Goal: Information Seeking & Learning: Find specific page/section

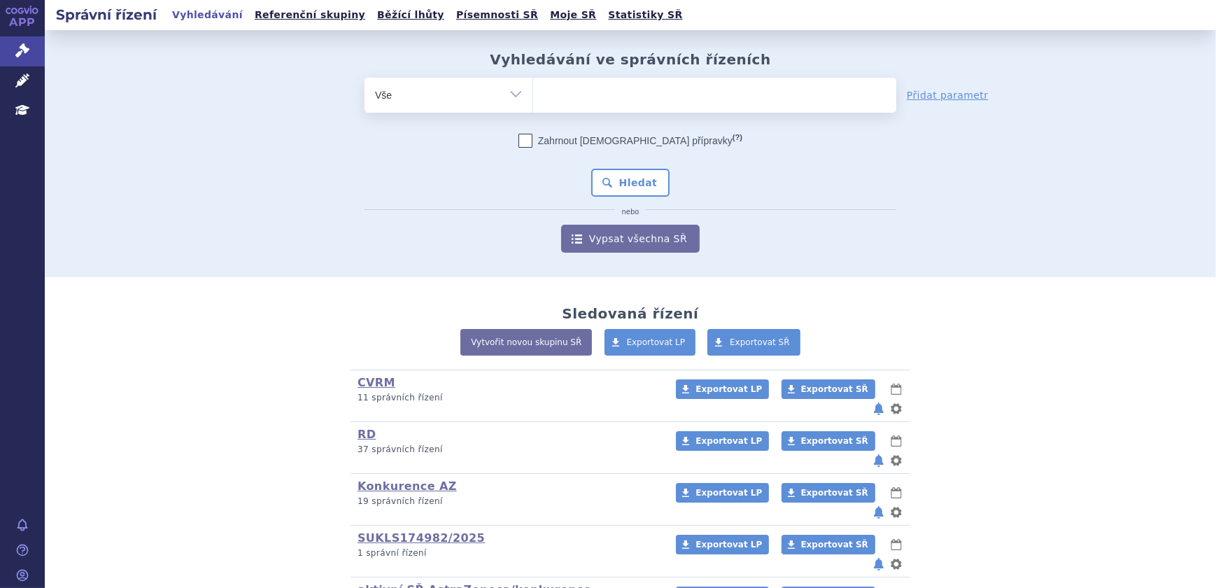
click at [587, 92] on ul at bounding box center [714, 92] width 363 height 29
click at [533, 92] on select at bounding box center [533, 94] width 1 height 35
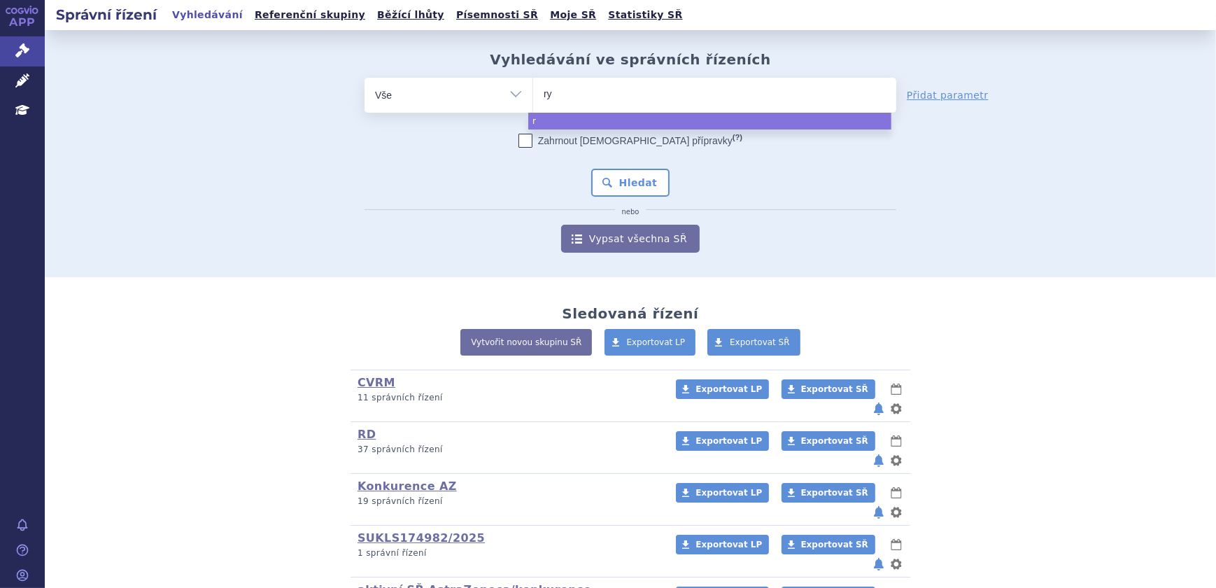
type input "rys"
type input "ryst"
type input "rystig"
type input "rystigg"
type input "rystiggo"
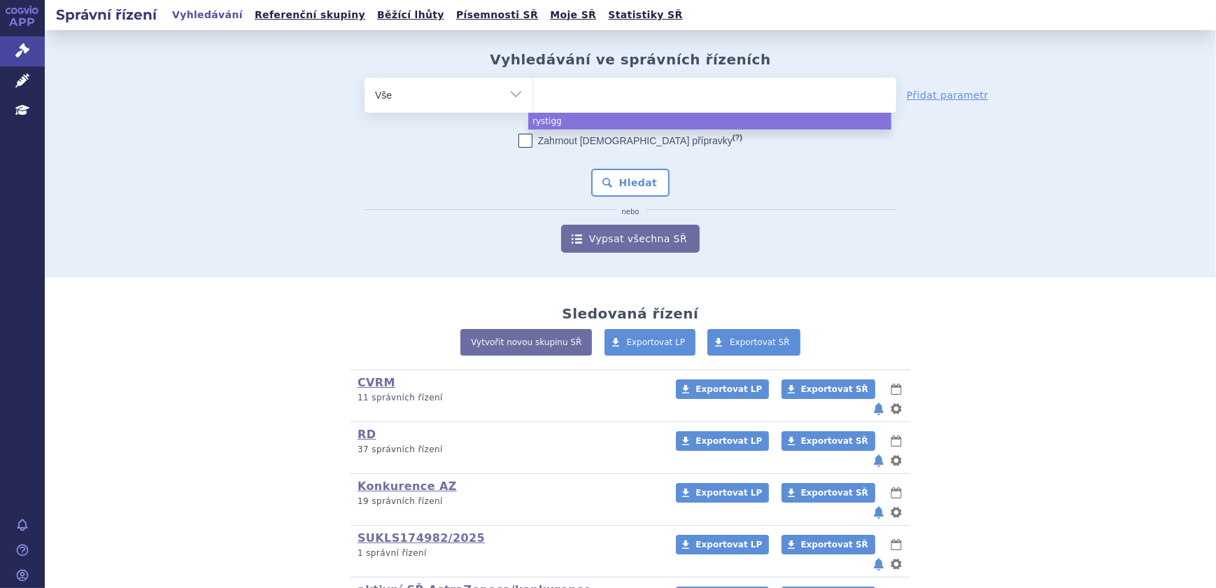
select select "rystiggo"
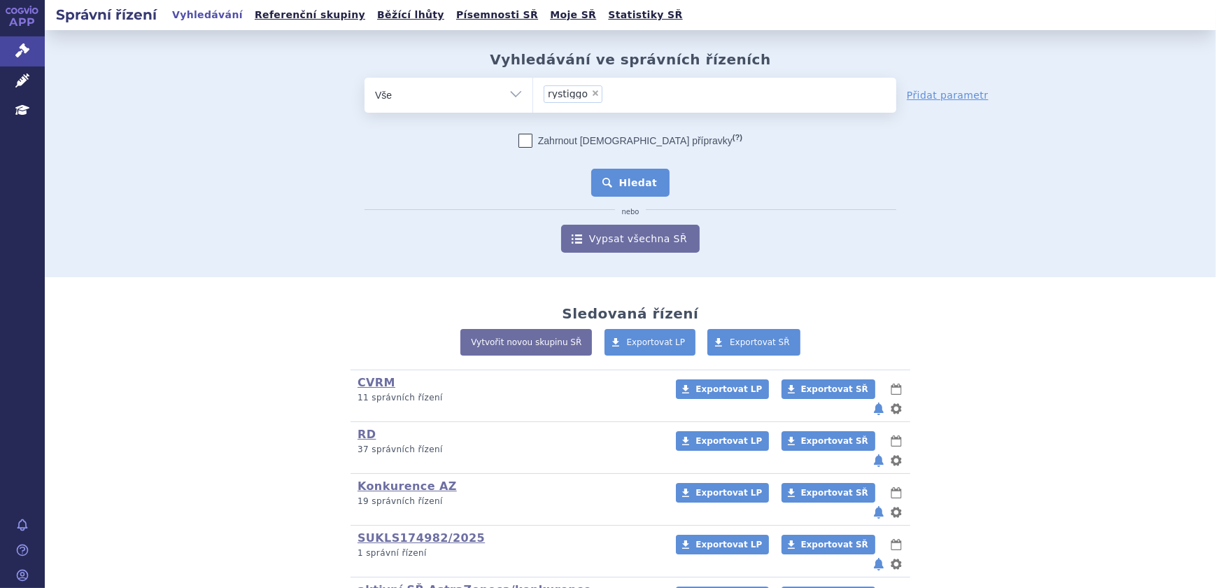
click at [622, 183] on button "Hledat" at bounding box center [630, 183] width 79 height 28
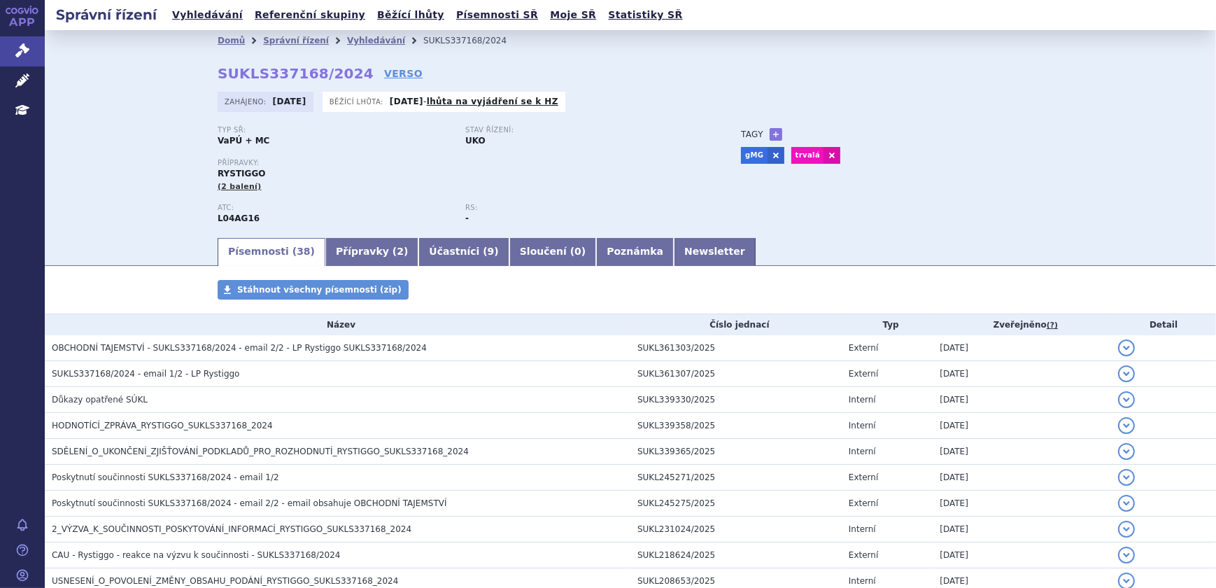
scroll to position [63, 0]
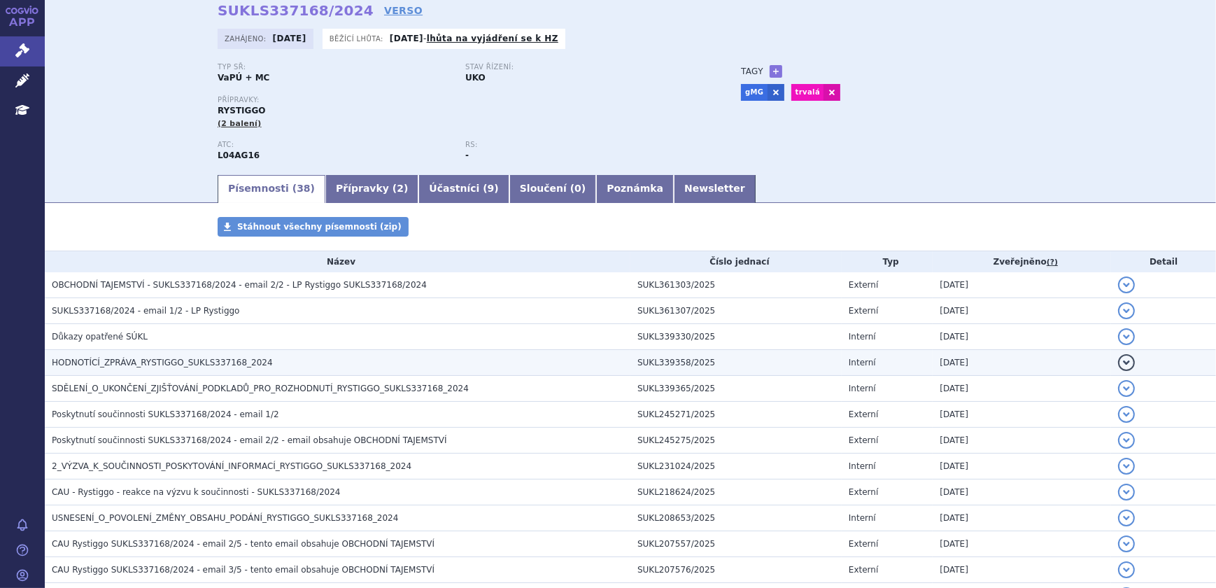
click at [325, 363] on h3 "HODNOTÍCÍ_ZPRÁVA_RYSTIGGO_SUKLS337168_2024" at bounding box center [341, 363] width 579 height 14
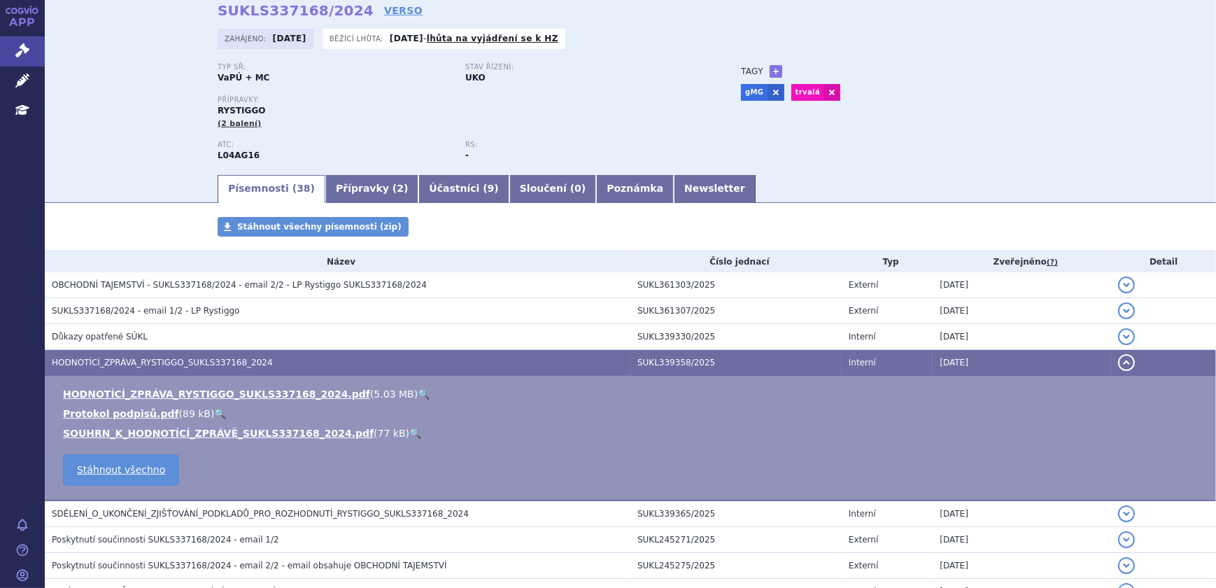
click at [418, 391] on link "🔍" at bounding box center [424, 393] width 12 height 11
click at [409, 435] on link "🔍" at bounding box center [415, 433] width 12 height 11
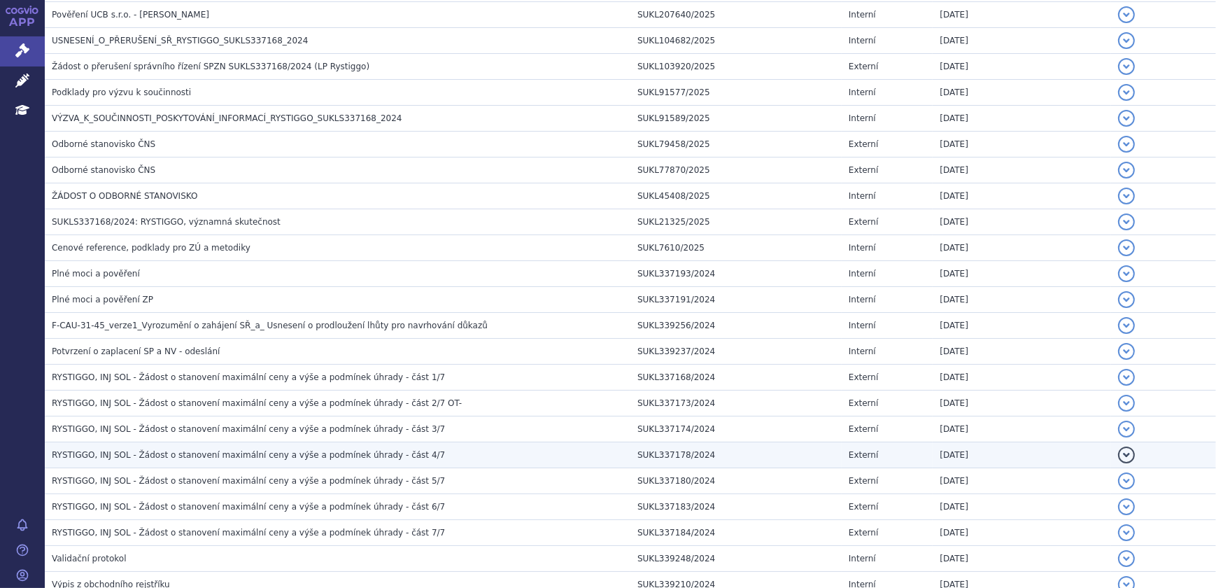
scroll to position [938, 0]
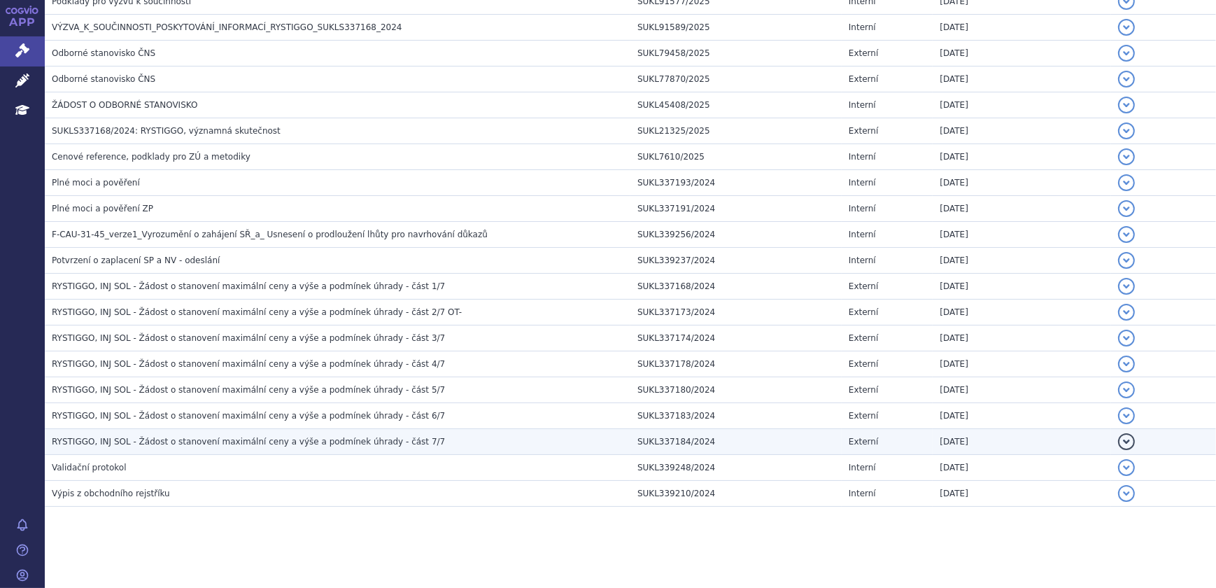
click at [378, 443] on span "RYSTIGGO, INJ SOL - Žádost o stanovení maximální ceny a výše a podmínek úhrady …" at bounding box center [248, 442] width 393 height 10
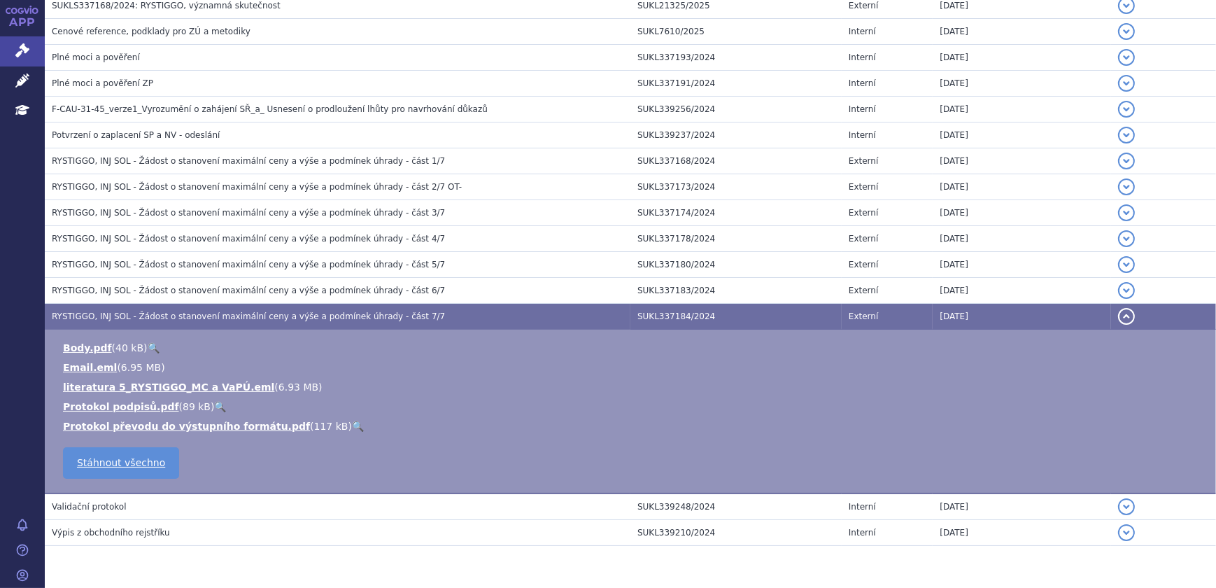
scroll to position [812, 0]
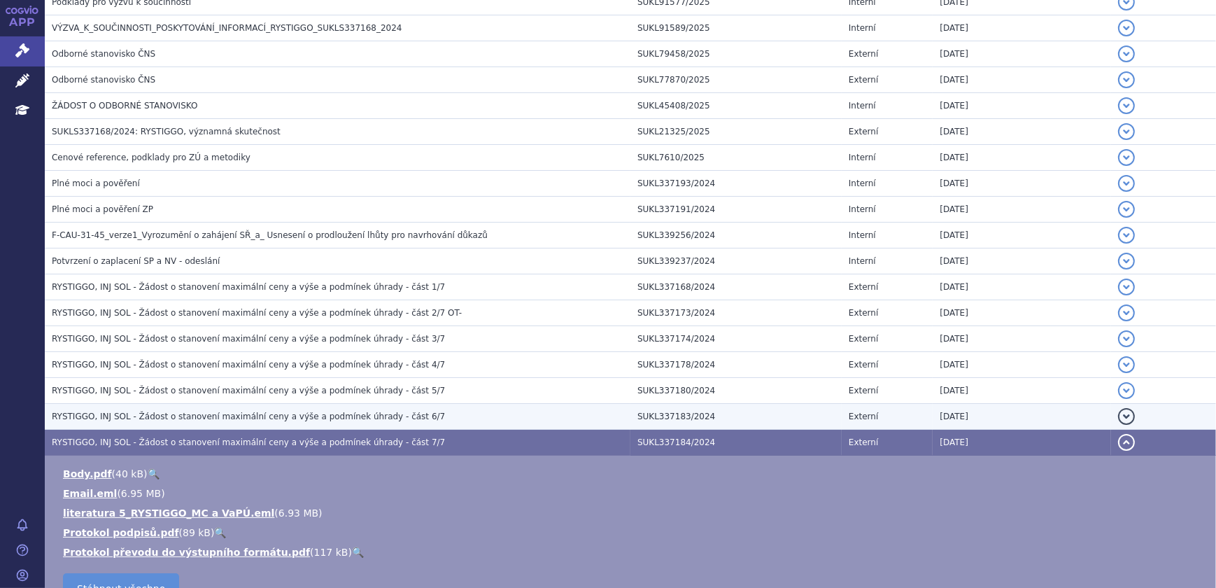
click at [373, 412] on span "RYSTIGGO, INJ SOL - Žádost o stanovení maximální ceny a výše a podmínek úhrady …" at bounding box center [248, 417] width 393 height 10
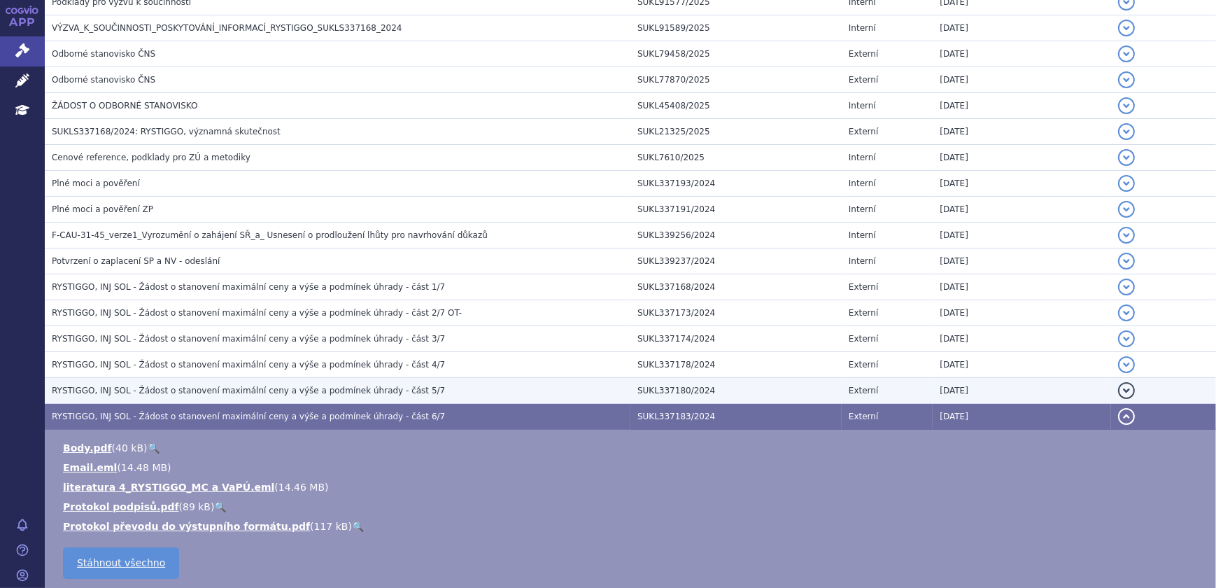
click at [373, 390] on span "RYSTIGGO, INJ SOL - Žádost o stanovení maximální ceny a výše a podmínek úhrady …" at bounding box center [248, 391] width 393 height 10
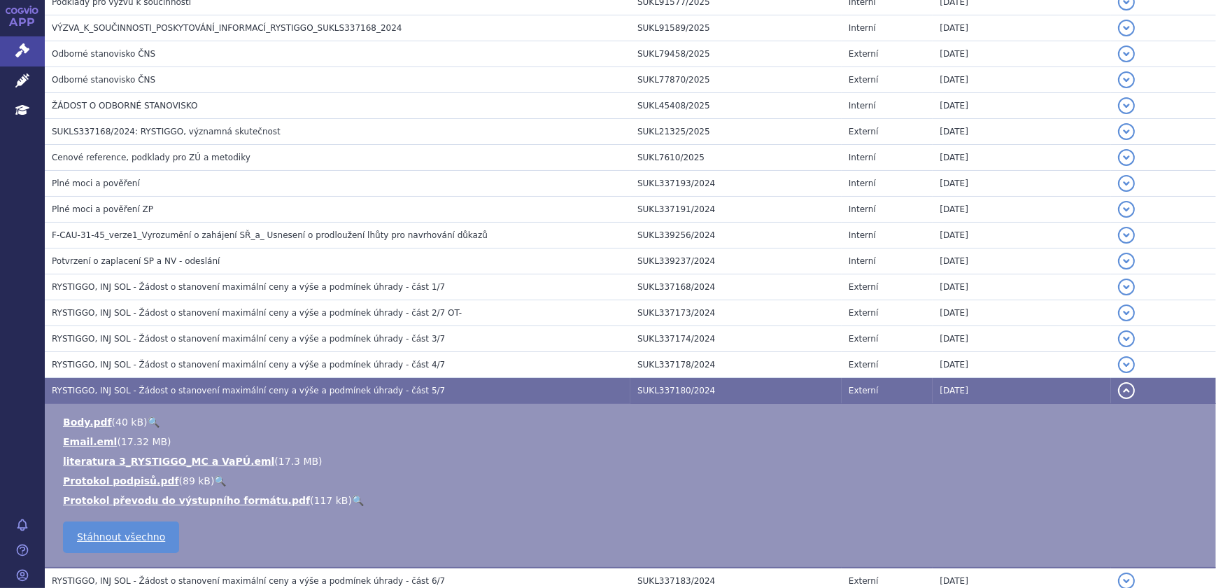
click at [374, 378] on td "RYSTIGGO, INJ SOL - Žádost o stanovení maximální ceny a výše a podmínek úhrady …" at bounding box center [338, 391] width 586 height 26
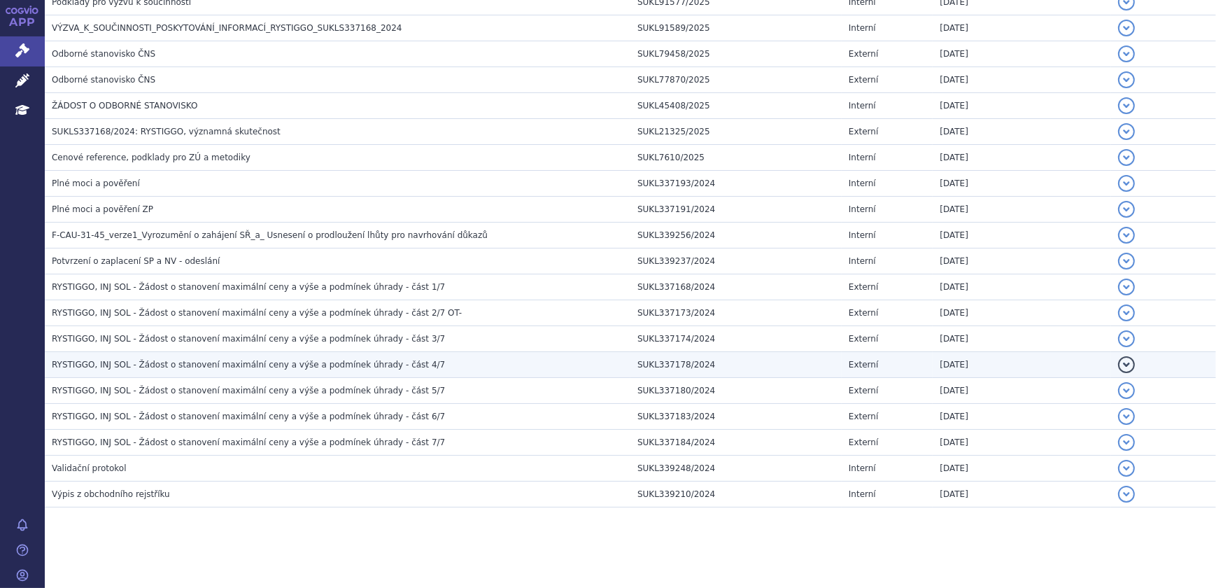
click at [374, 352] on td "RYSTIGGO, INJ SOL - Žádost o stanovení maximální ceny a výše a podmínek úhrady …" at bounding box center [338, 365] width 586 height 26
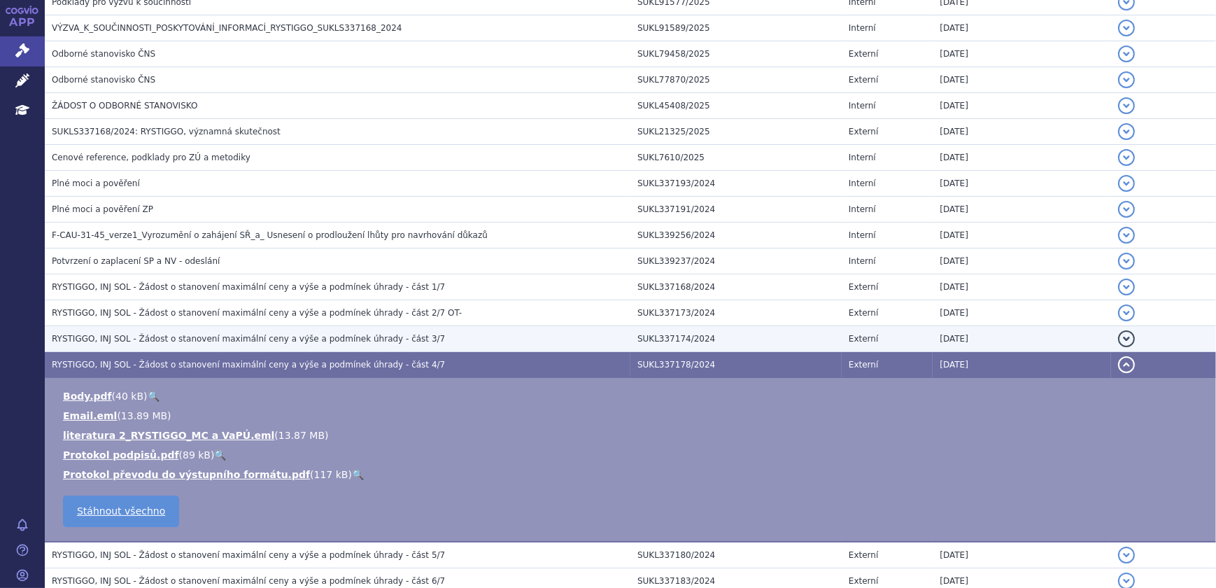
click at [379, 334] on span "RYSTIGGO, INJ SOL - Žádost o stanovení maximální ceny a výše a podmínek úhrady …" at bounding box center [248, 339] width 393 height 10
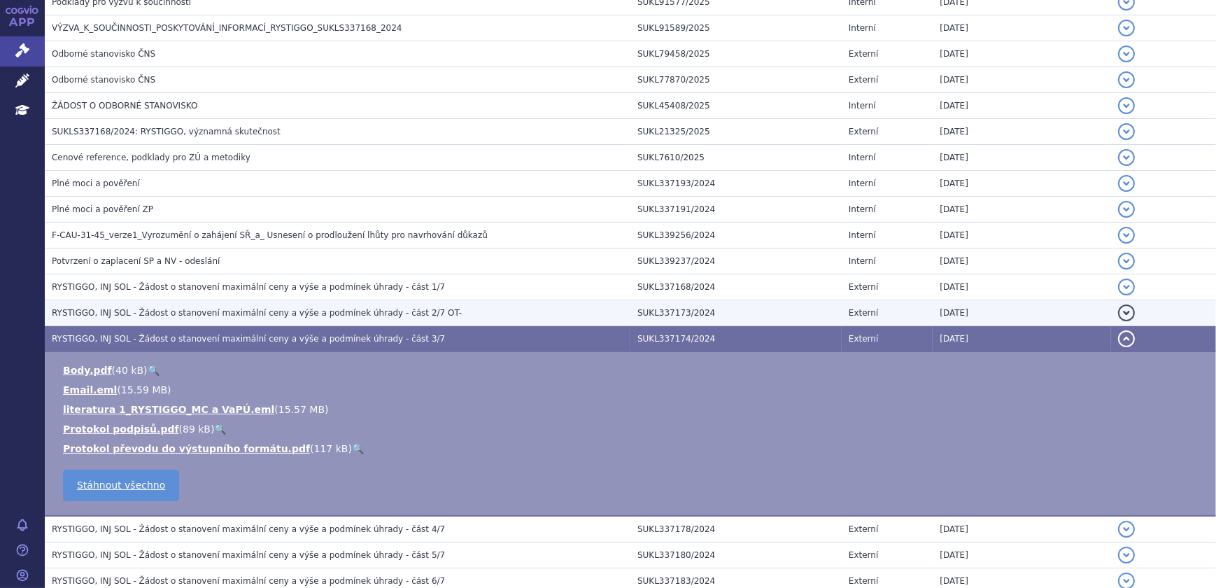
click at [381, 313] on span "RYSTIGGO, INJ SOL - Žádost o stanovení maximální ceny a výše a podmínek úhrady …" at bounding box center [257, 313] width 410 height 10
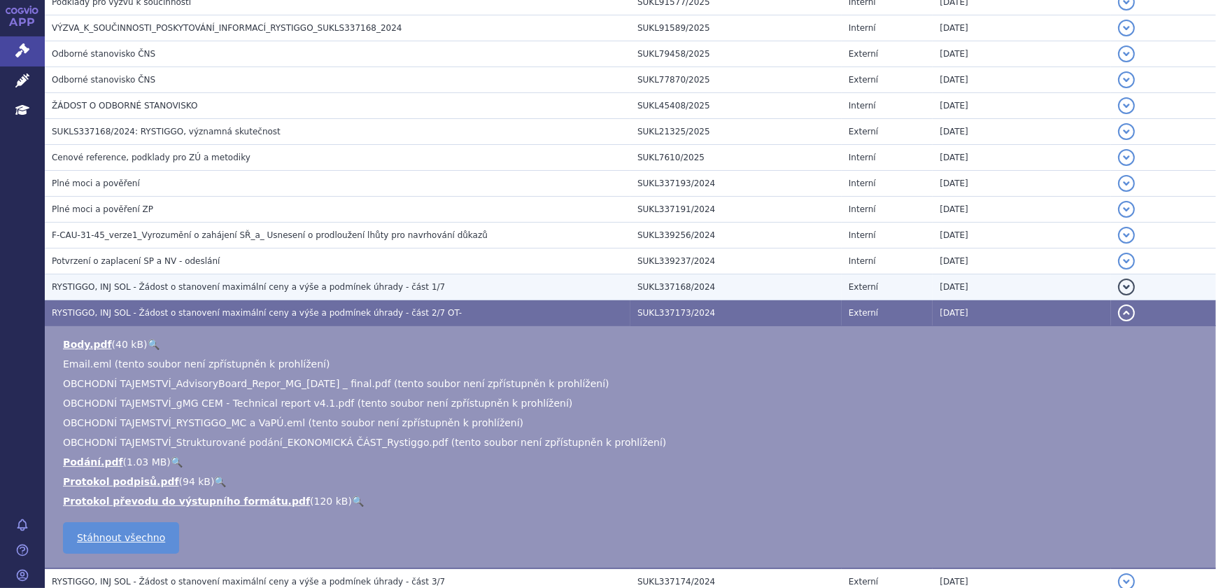
click at [385, 289] on h3 "RYSTIGGO, INJ SOL - Žádost o stanovení maximální ceny a výše a podmínek úhrady …" at bounding box center [341, 287] width 579 height 14
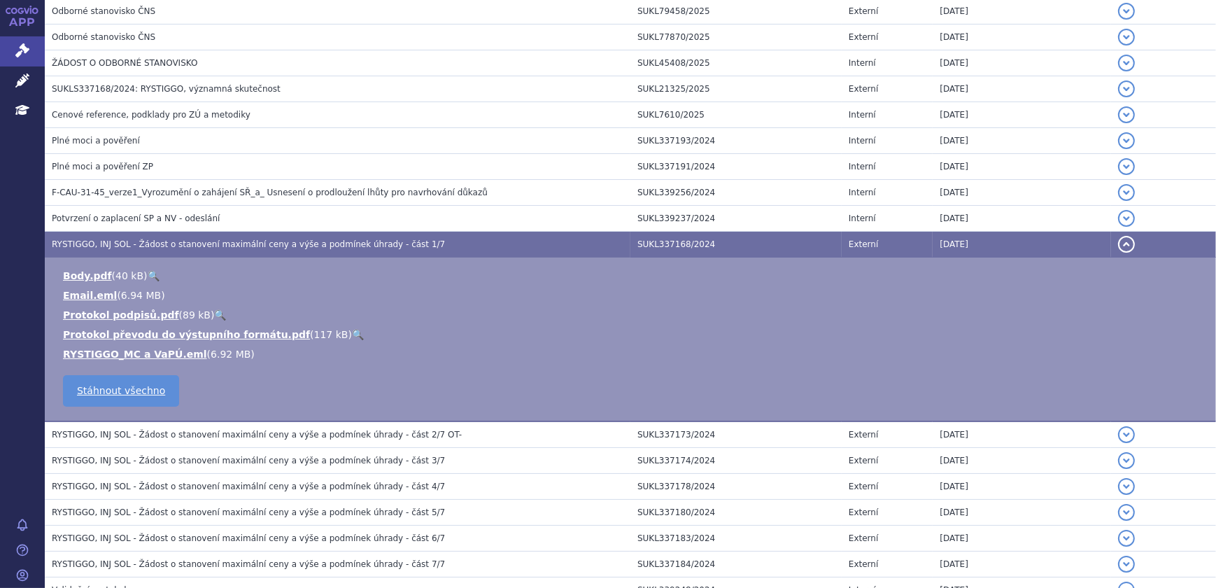
scroll to position [876, 0]
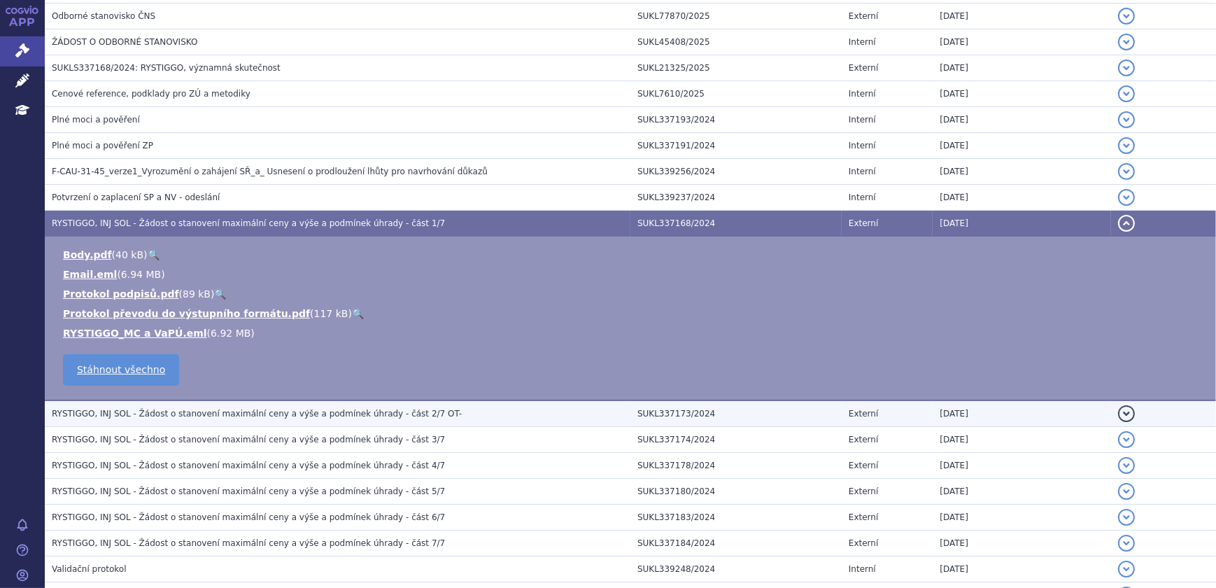
click at [384, 400] on td "RYSTIGGO, INJ SOL - Žádost o stanovení maximální ceny a výše a podmínek úhrady …" at bounding box center [338, 413] width 586 height 27
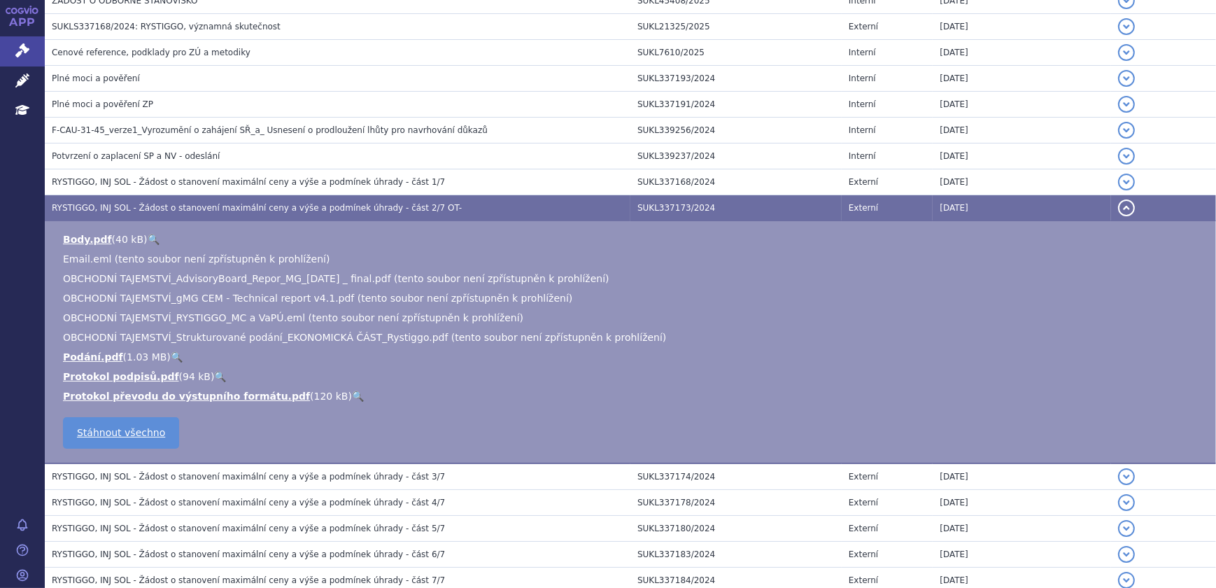
scroll to position [939, 0]
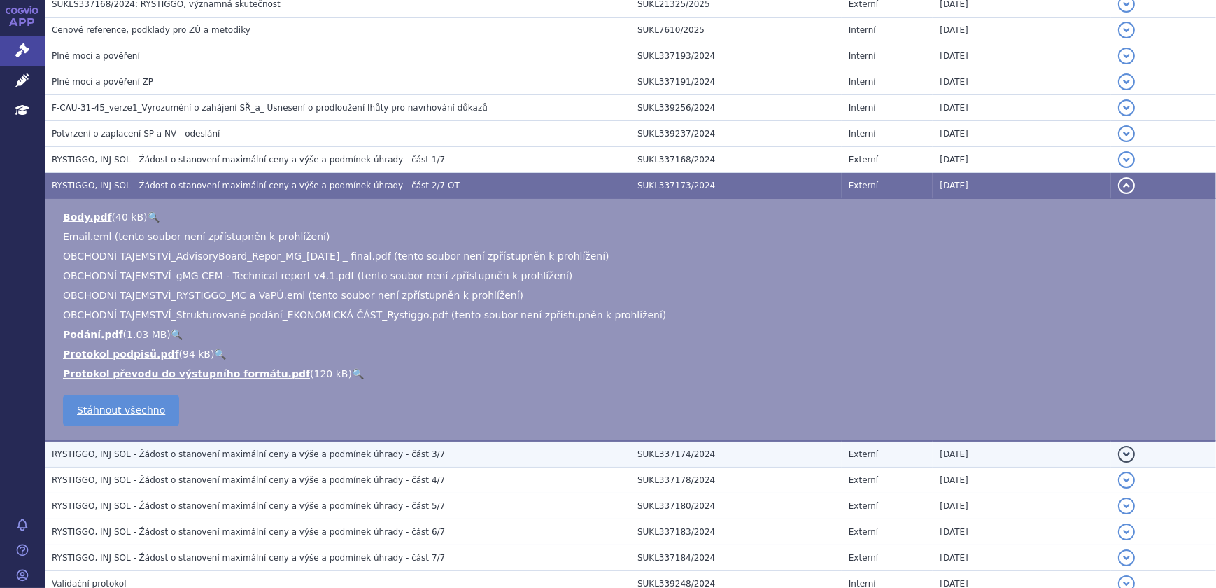
click at [373, 442] on td "RYSTIGGO, INJ SOL - Žádost o stanovení maximální ceny a výše a podmínek úhrady …" at bounding box center [338, 454] width 586 height 27
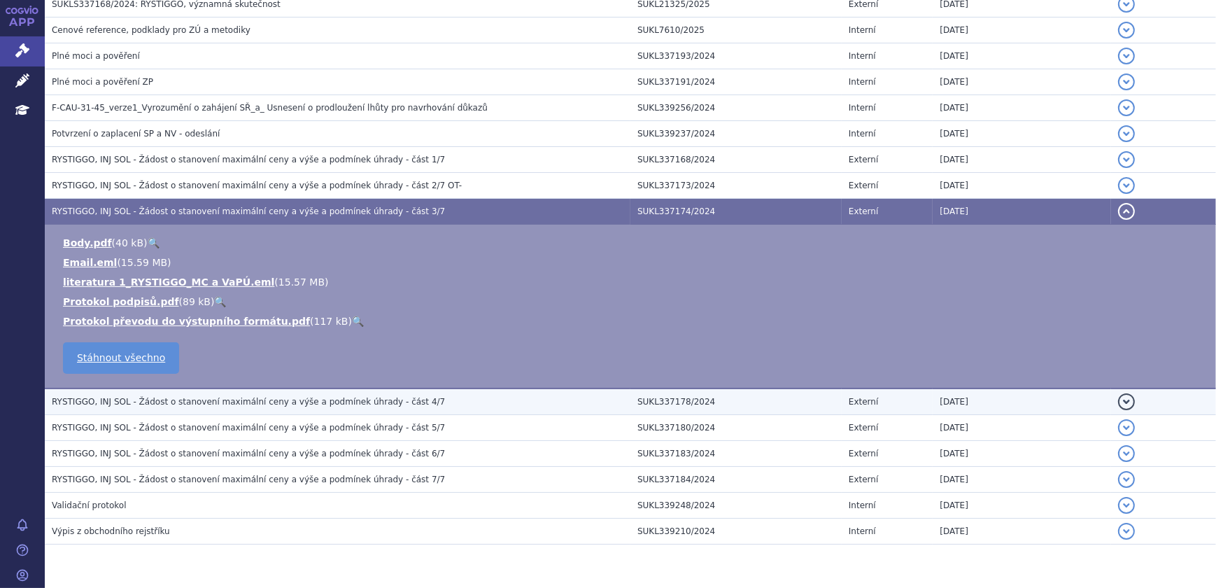
click at [370, 397] on span "RYSTIGGO, INJ SOL - Žádost o stanovení maximální ceny a výše a podmínek úhrady …" at bounding box center [248, 402] width 393 height 10
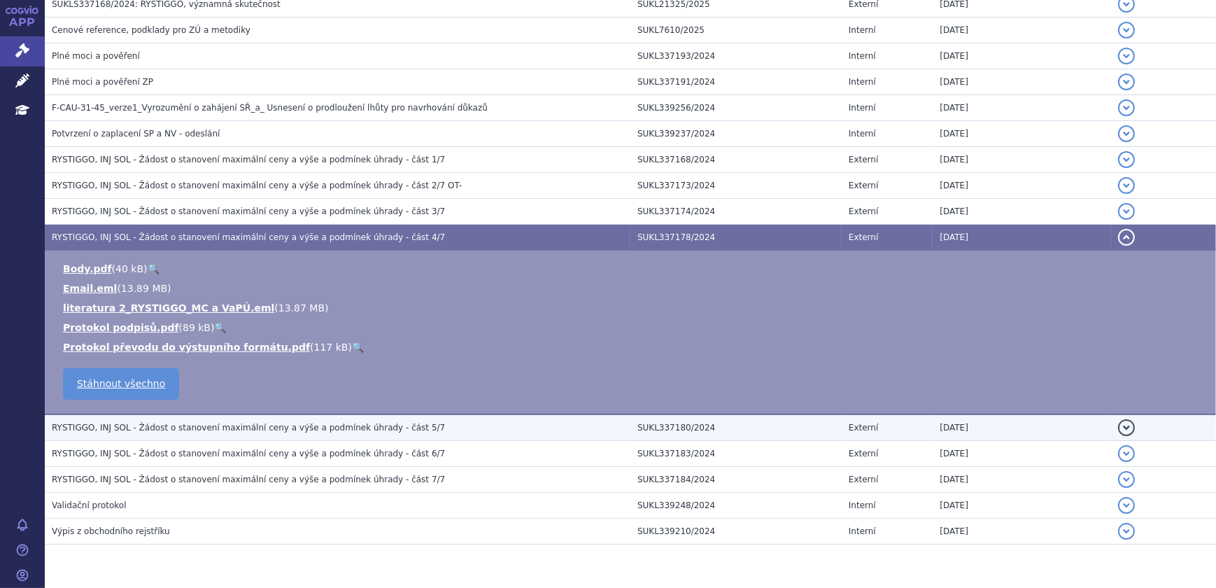
click at [368, 423] on span "RYSTIGGO, INJ SOL - Žádost o stanovení maximální ceny a výše a podmínek úhrady …" at bounding box center [248, 428] width 393 height 10
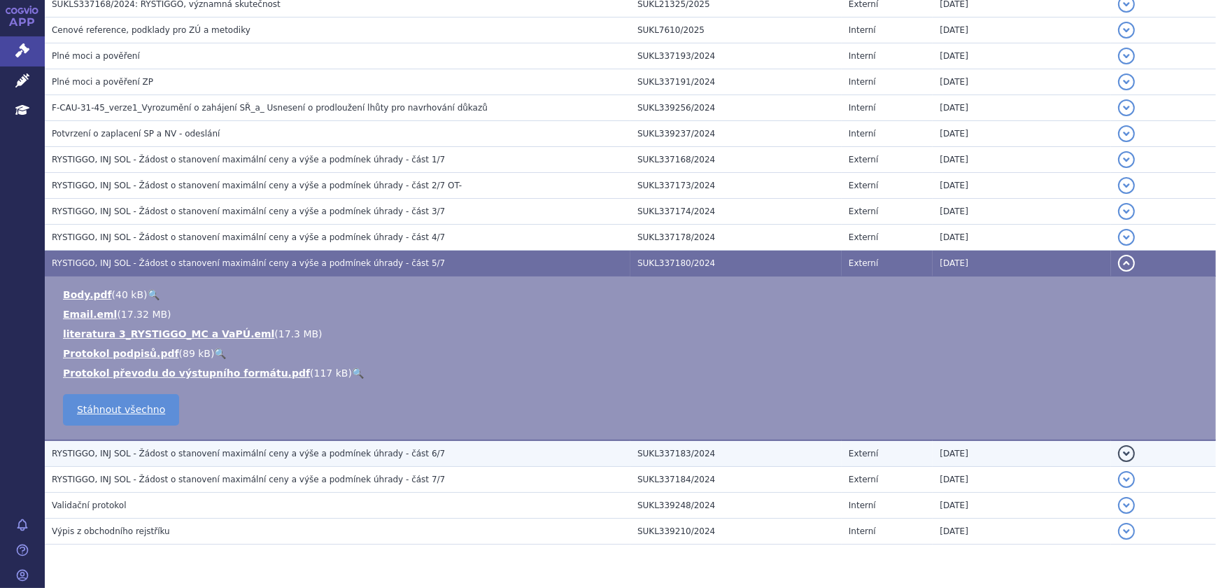
click at [367, 453] on span "RYSTIGGO, INJ SOL - Žádost o stanovení maximální ceny a výše a podmínek úhrady …" at bounding box center [248, 454] width 393 height 10
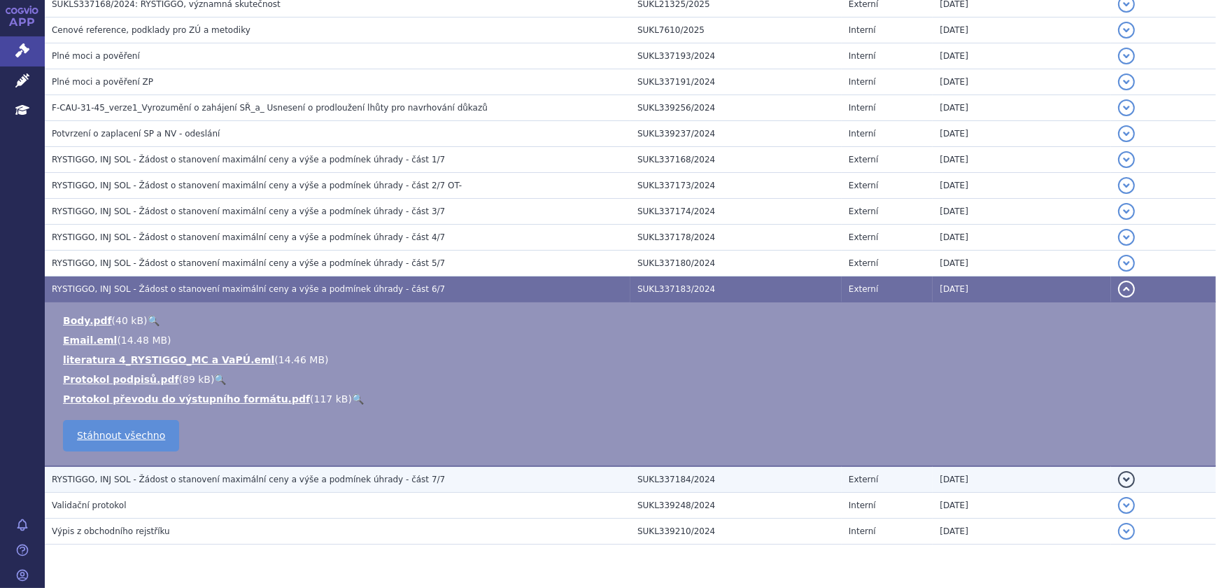
click at [372, 481] on span "RYSTIGGO, INJ SOL - Žádost o stanovení maximální ceny a výše a podmínek úhrady …" at bounding box center [248, 480] width 393 height 10
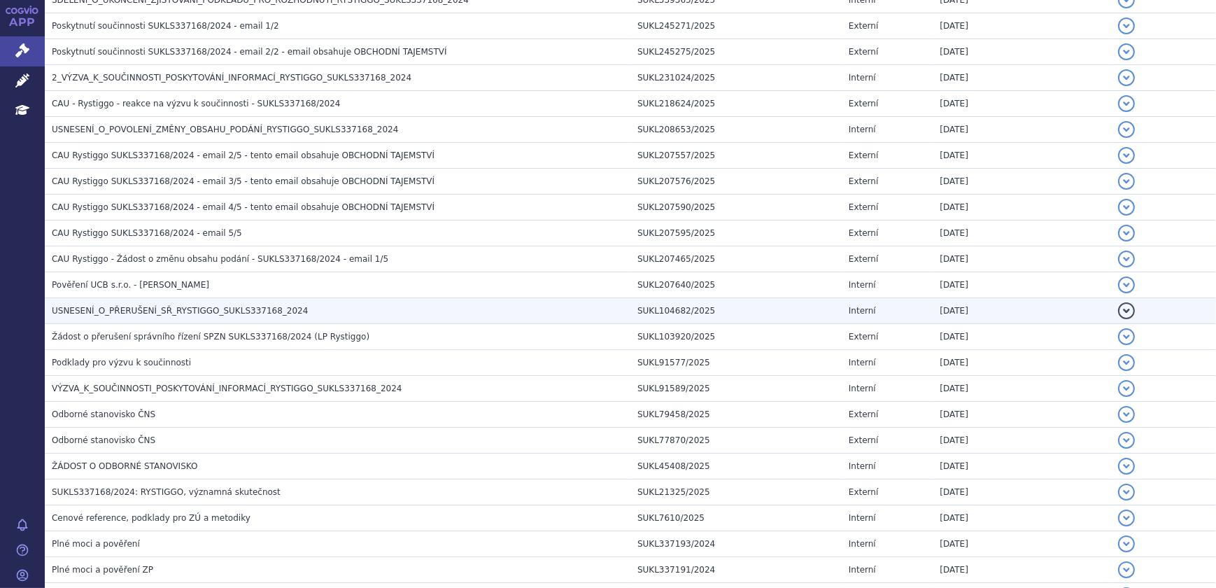
scroll to position [430, 0]
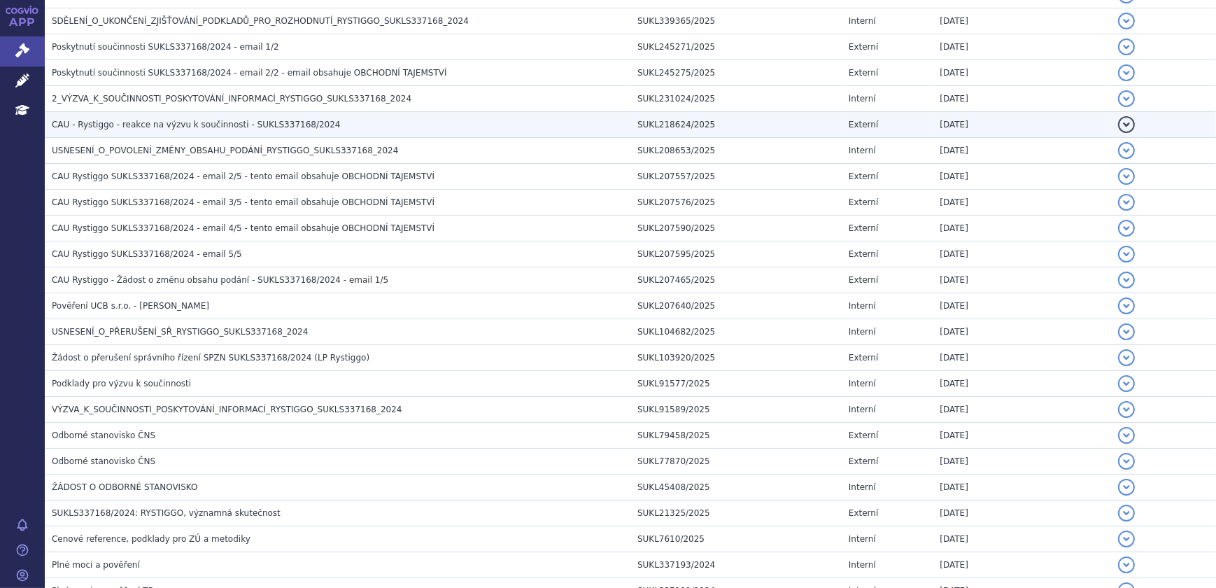
click at [291, 123] on span "CAU - Rystiggo - reakce na výzvu k součinnosti - SUKLS337168/2024" at bounding box center [196, 125] width 289 height 10
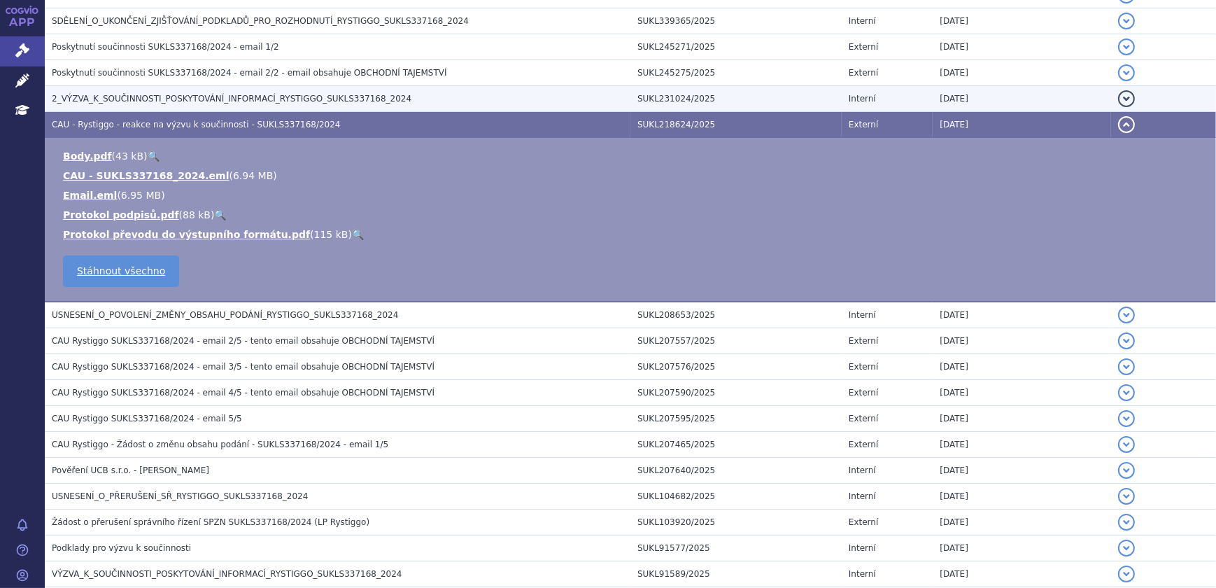
click at [304, 97] on span "2_VÝZVA_K_SOUČINNOSTI_POSKYTOVÁNÍ_INFORMACÍ_RYSTIGGO_SUKLS337168_2024" at bounding box center [232, 99] width 360 height 10
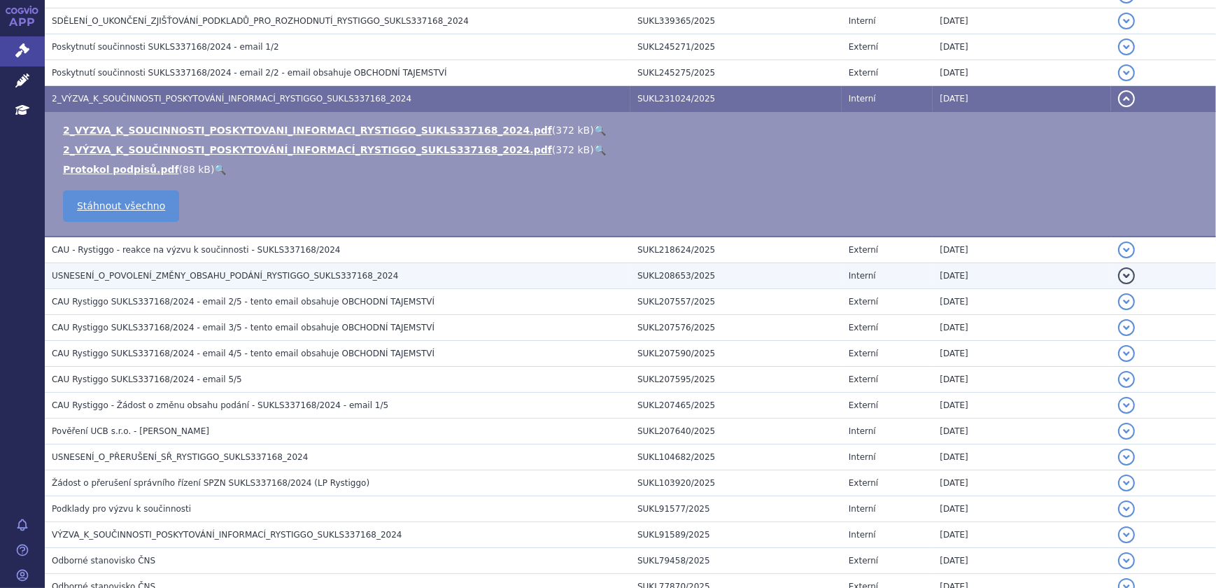
click at [288, 269] on h3 "USNESENÍ_O_POVOLENÍ_ZMĚNY_OBSAHU_PODÁNÍ_RYSTIGGO_SUKLS337168_2024" at bounding box center [341, 276] width 579 height 14
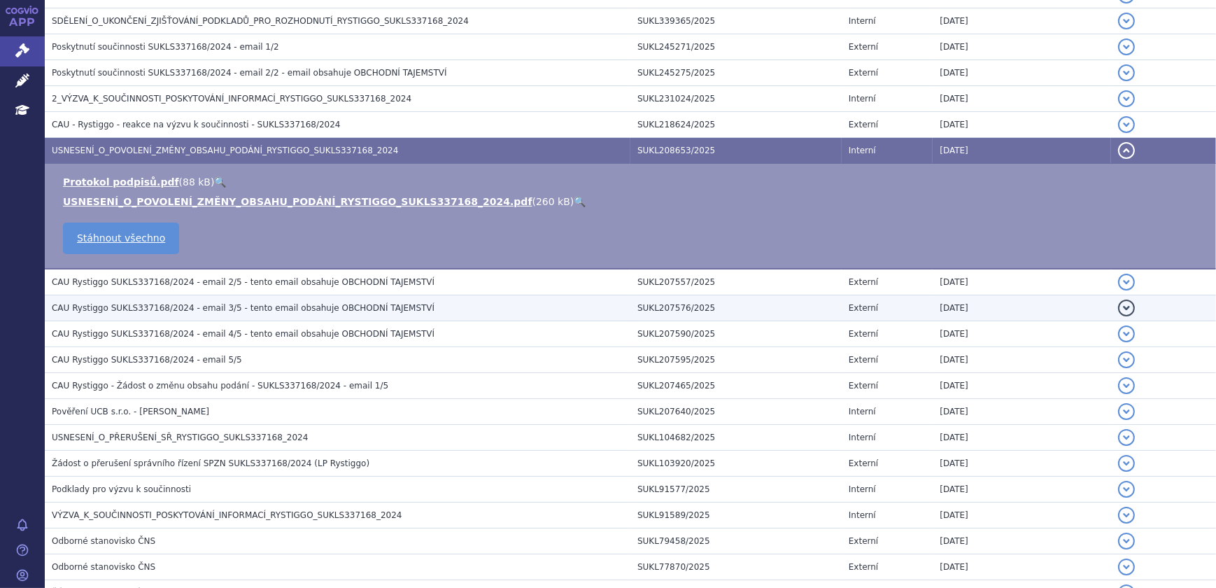
click at [306, 307] on span "CAU Rystiggo SUKLS337168/2024 - email 3/5 - tento email obsahuje OBCHODNÍ TAJEM…" at bounding box center [243, 308] width 383 height 10
